Goal: Navigation & Orientation: Find specific page/section

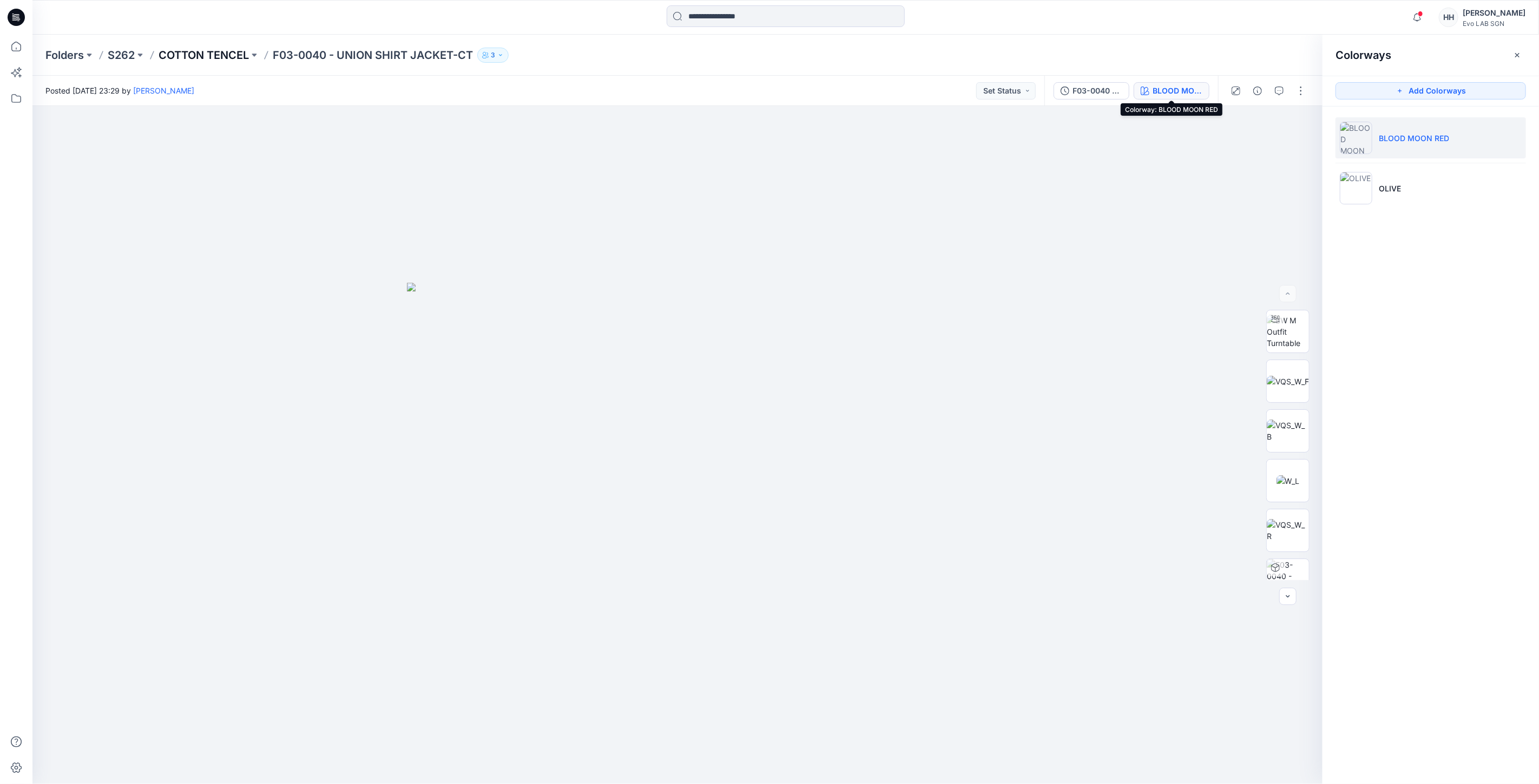
click at [197, 49] on p "COTTON TENCEL" at bounding box center [203, 55] width 90 height 15
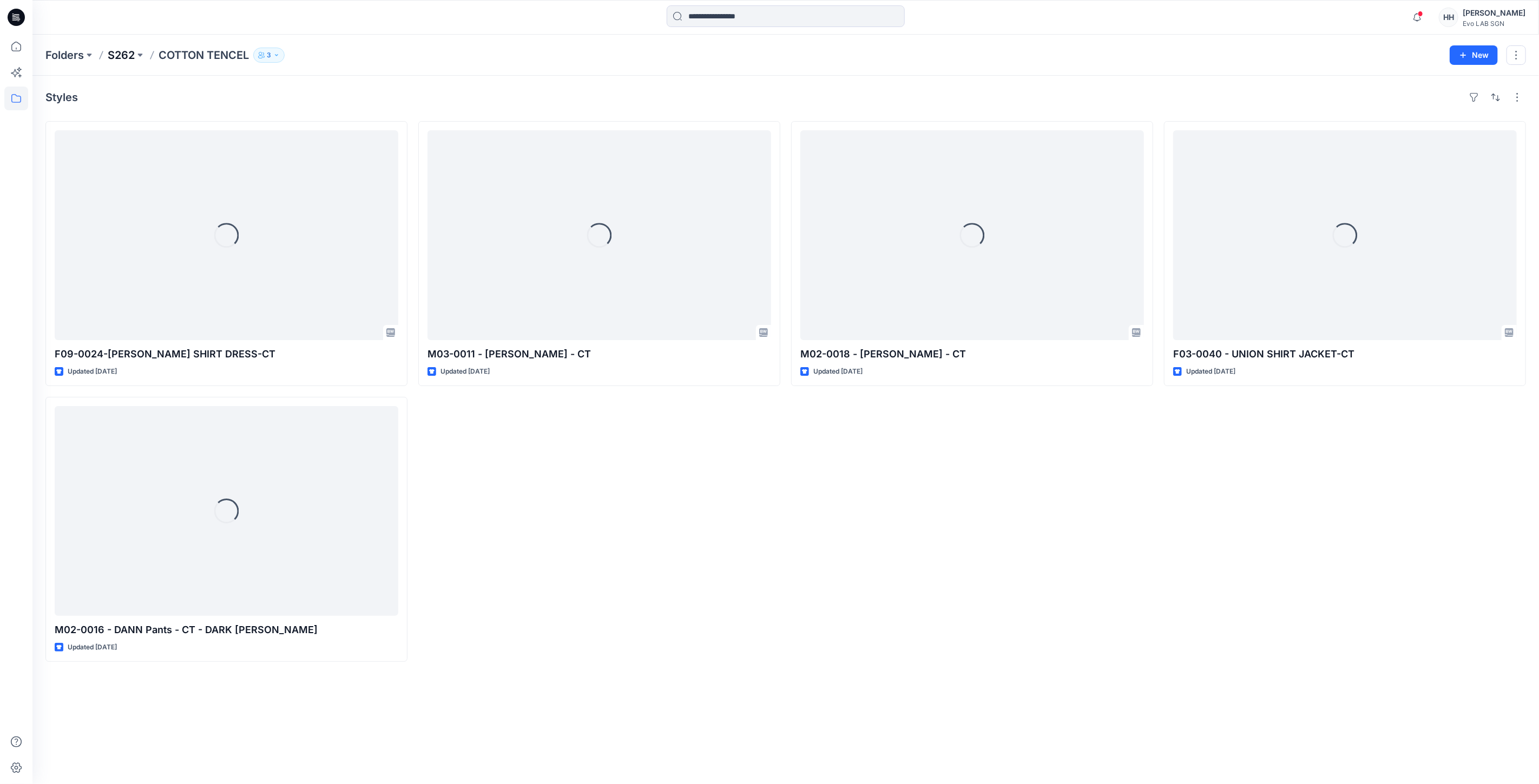
click at [129, 57] on p "S262" at bounding box center [121, 55] width 27 height 15
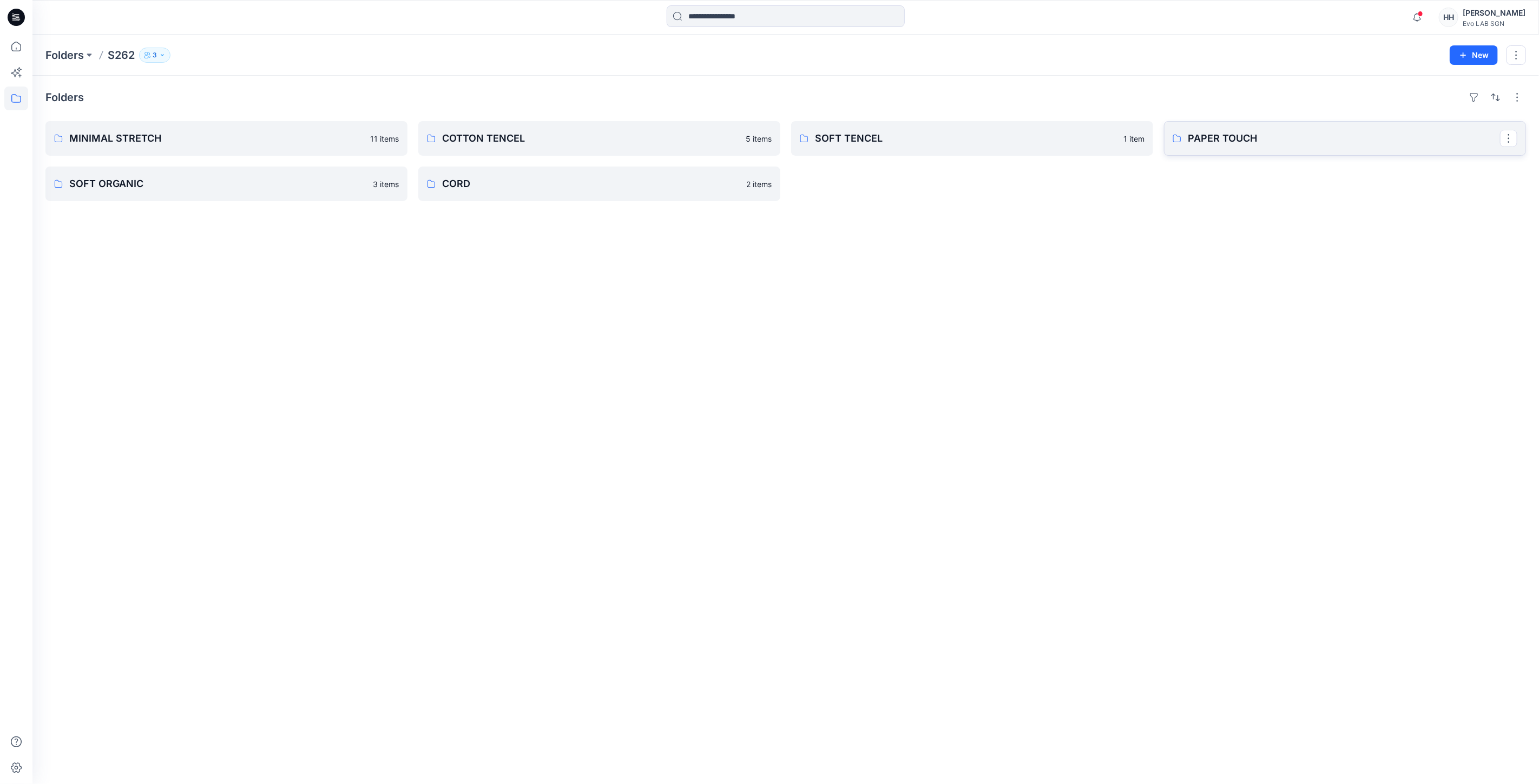
click at [1290, 136] on p "PAPER TOUCH" at bounding box center [1344, 138] width 312 height 15
